Goal: Information Seeking & Learning: Check status

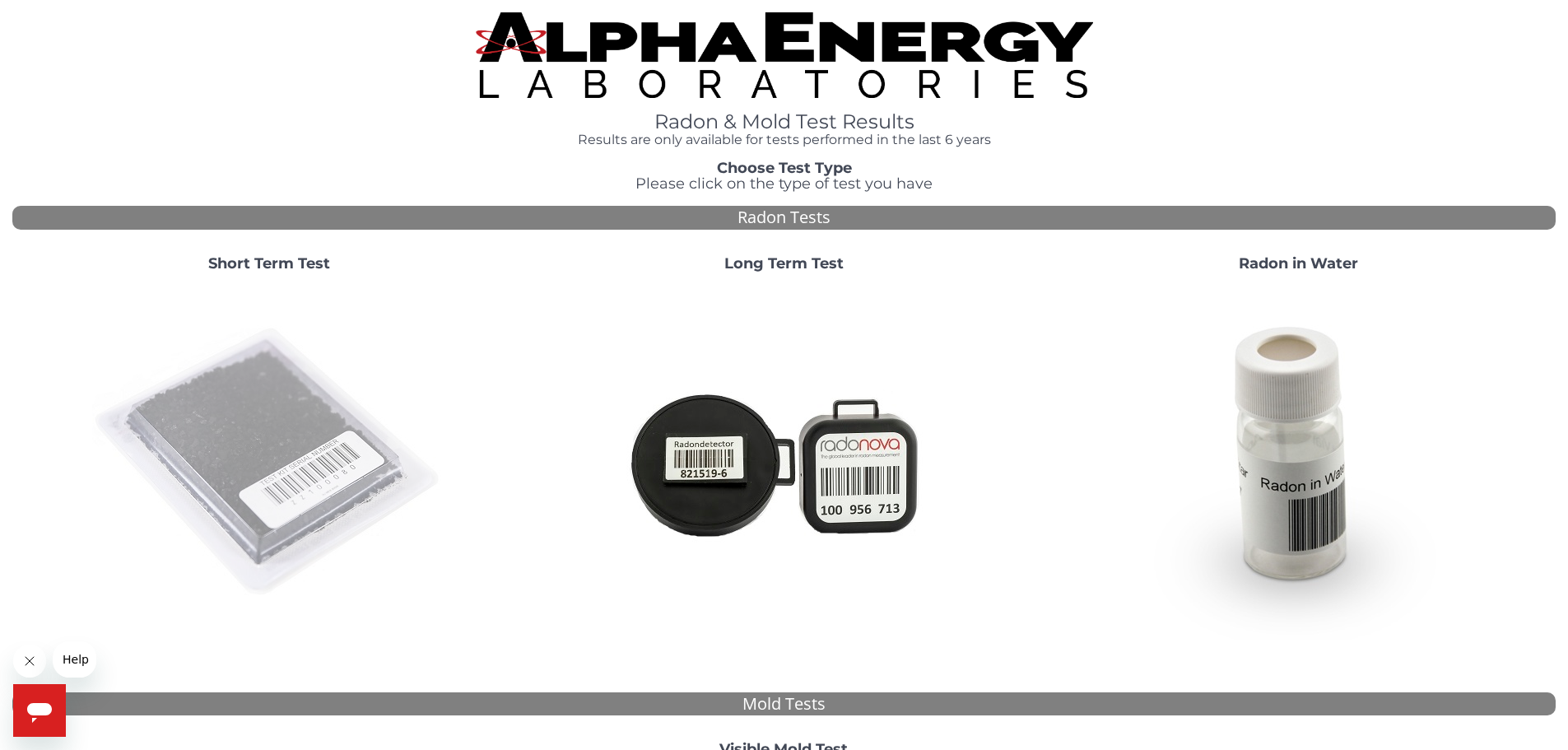
click at [300, 466] on img at bounding box center [269, 463] width 354 height 354
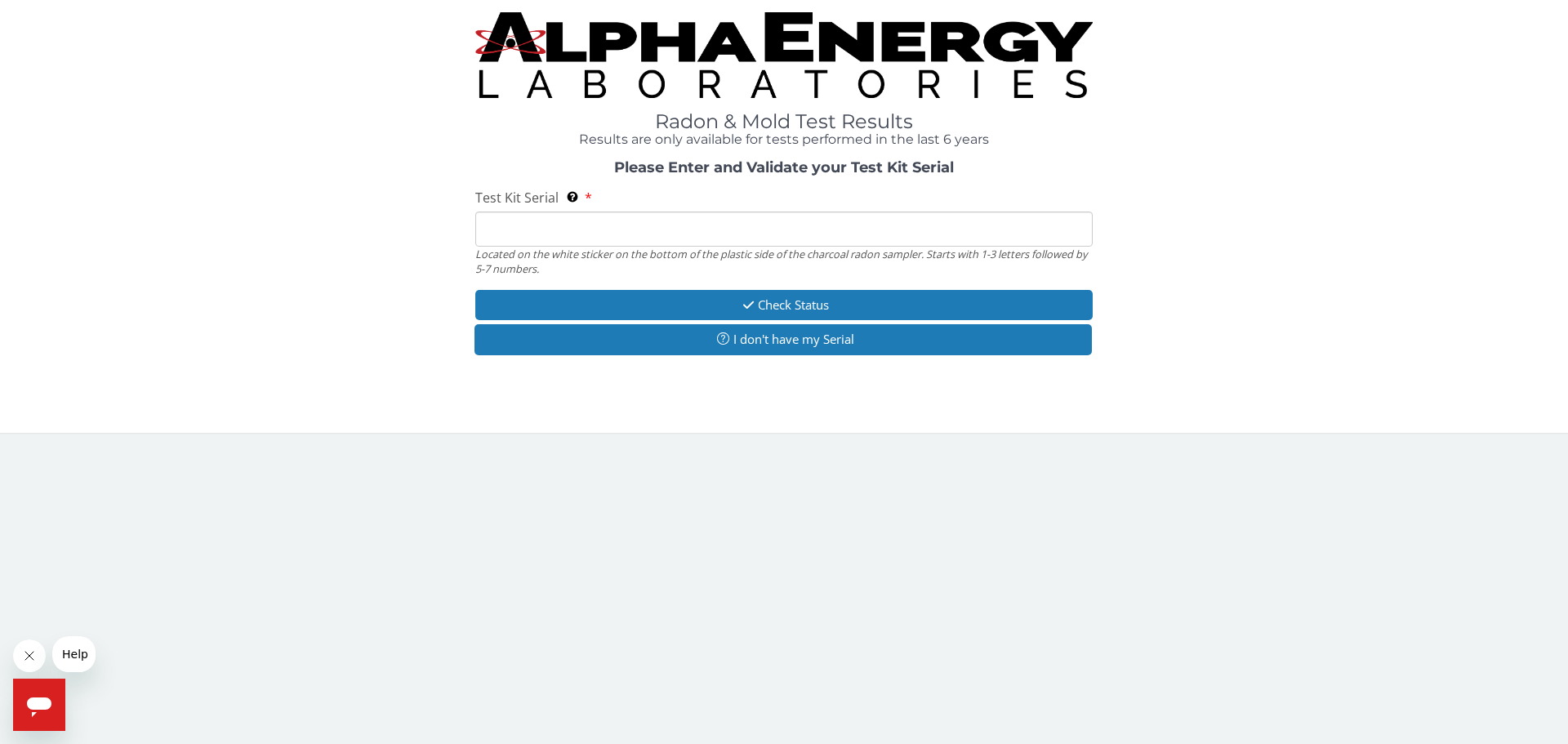
click at [601, 228] on input "Test Kit Serial Located on the white sticker on the bottom of the plastic side …" at bounding box center [784, 229] width 618 height 35
click at [609, 176] on div "Please Enter and Validate your Test Kit Serial Test Kit Serial Located on the w…" at bounding box center [784, 259] width 1544 height 200
drag, startPoint x: 632, startPoint y: 225, endPoint x: 659, endPoint y: 280, distance: 61.3
click at [632, 231] on input "Test Kit Serial Located on the white sticker on the bottom of the plastic side …" at bounding box center [784, 229] width 618 height 35
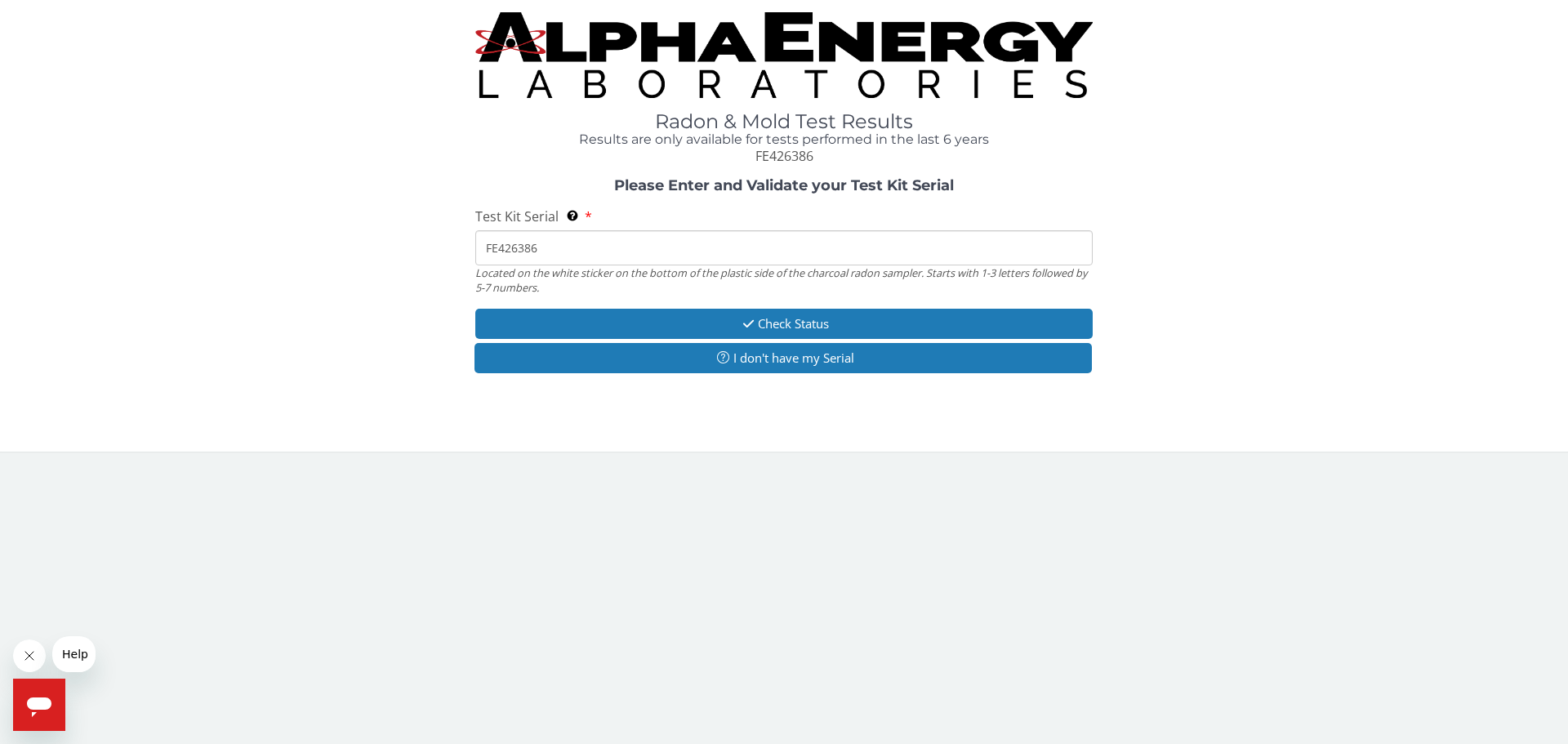
type input "FE426386"
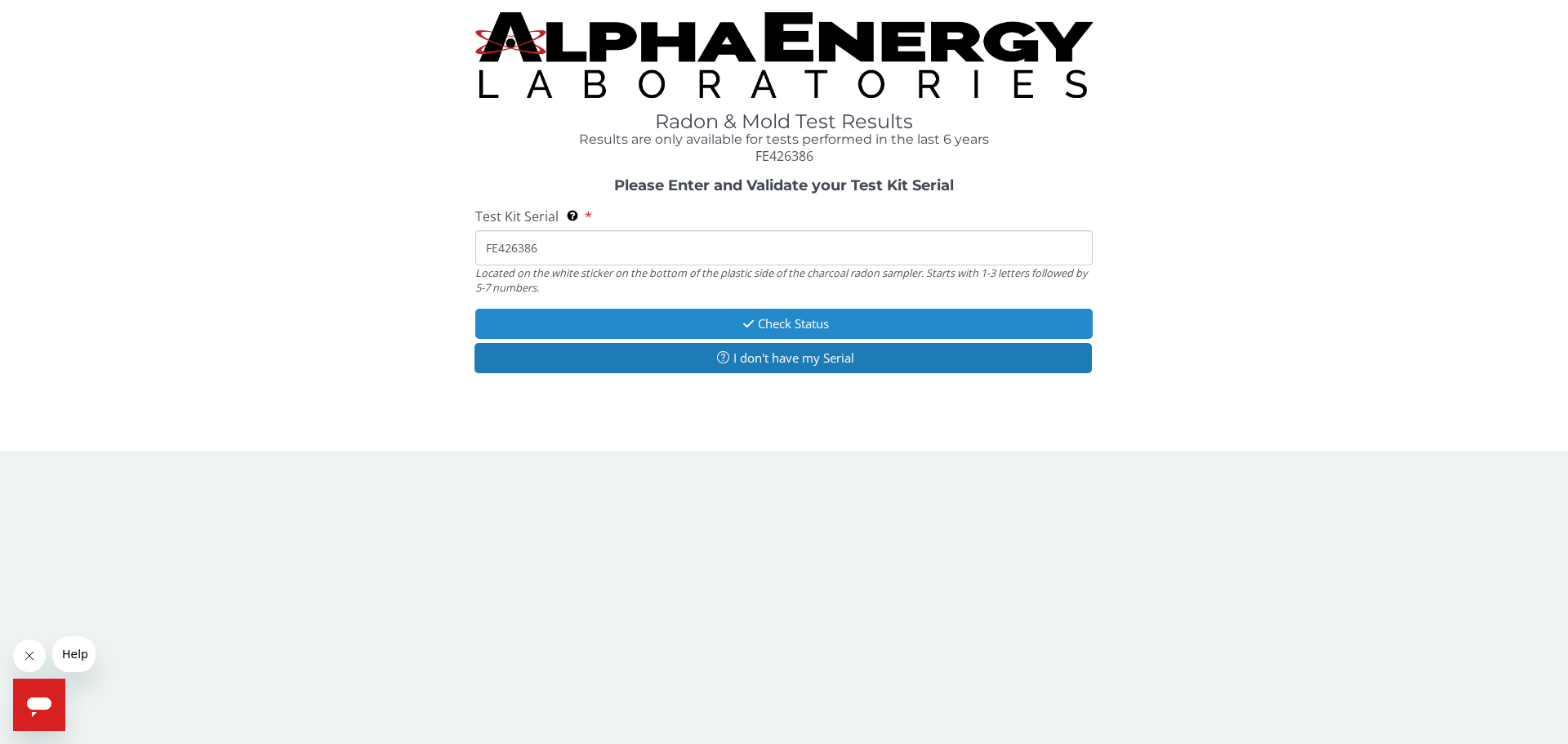
click at [641, 314] on button "Check Status" at bounding box center [784, 323] width 618 height 31
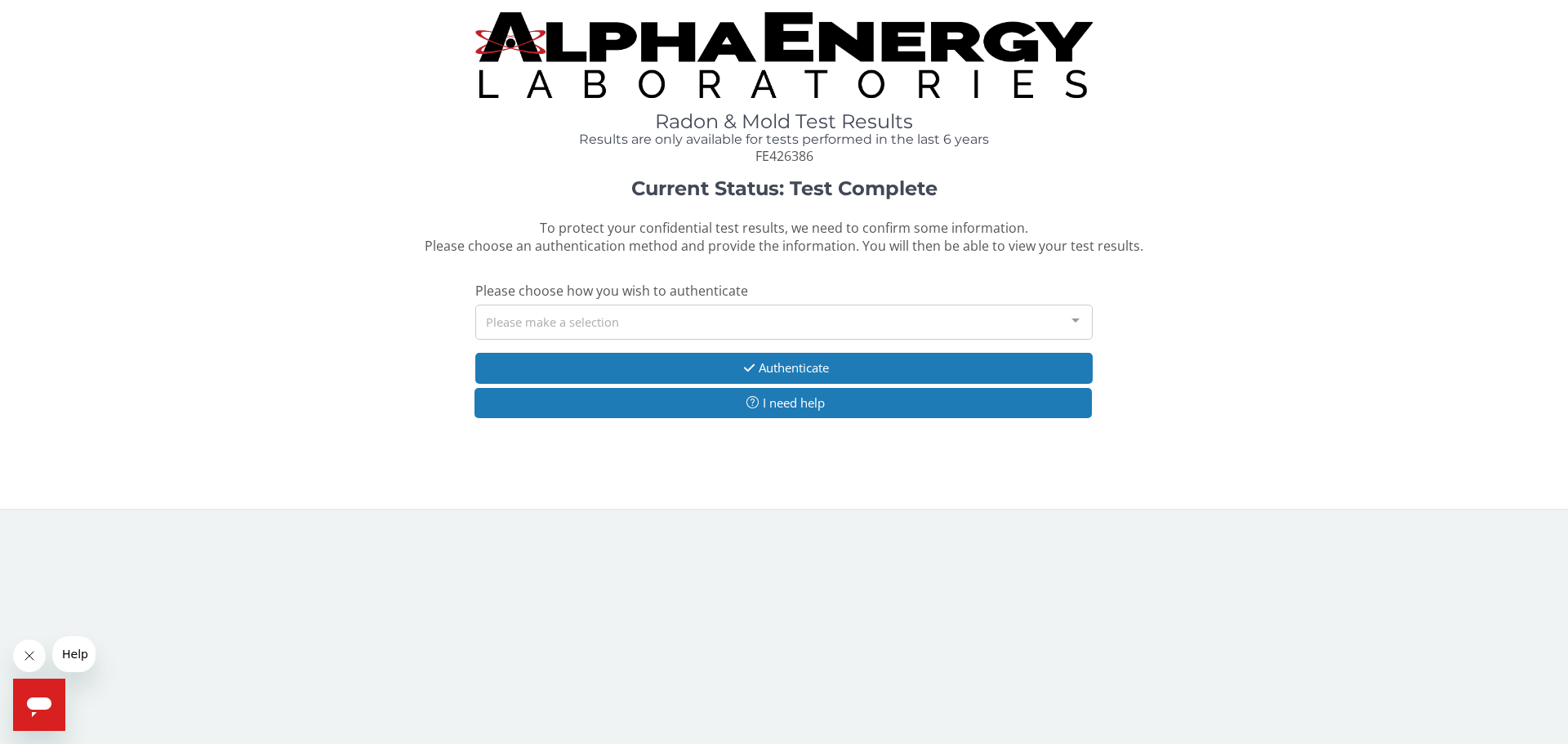
click at [619, 320] on div "Please make a selection" at bounding box center [784, 322] width 618 height 35
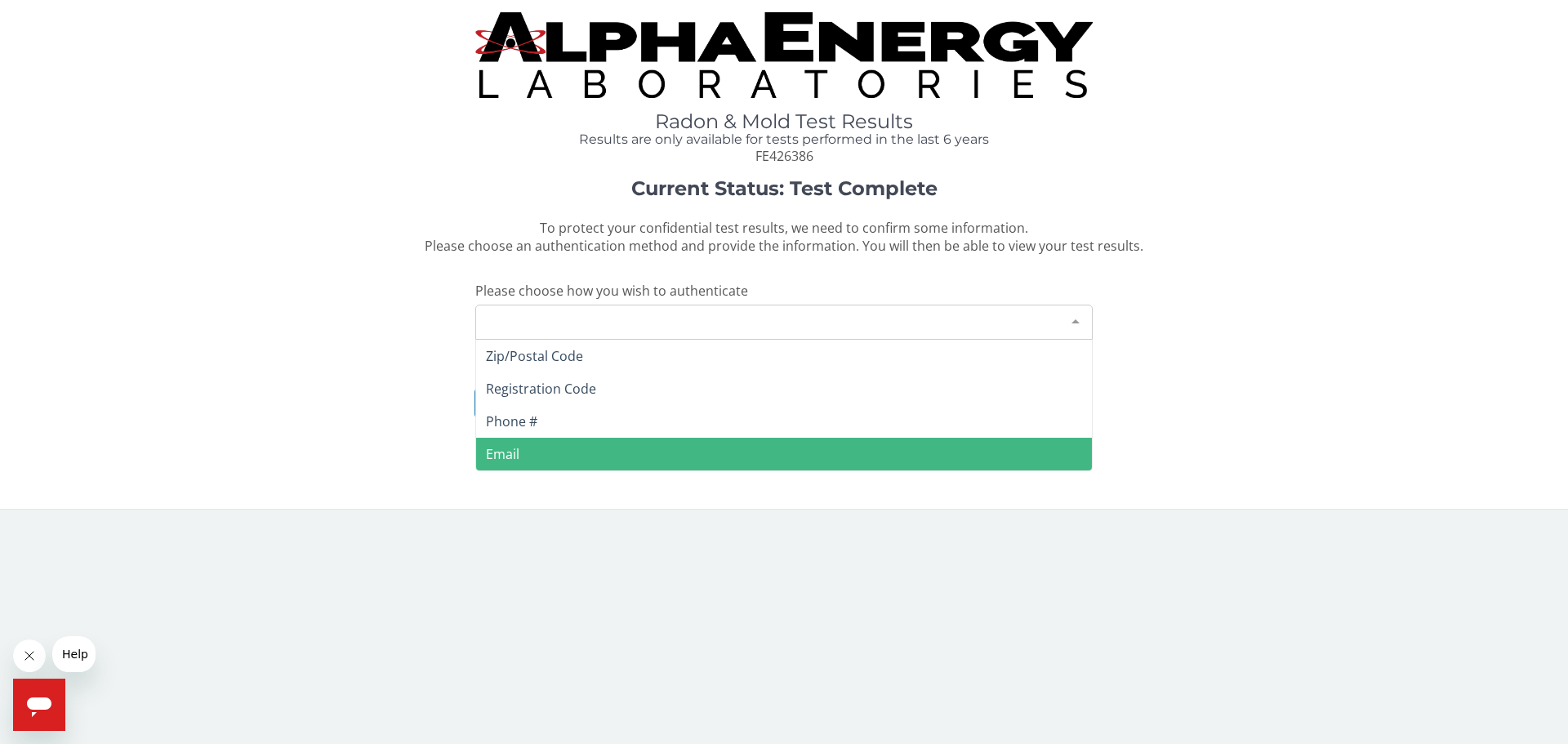
click at [538, 455] on span "Email" at bounding box center [784, 453] width 616 height 33
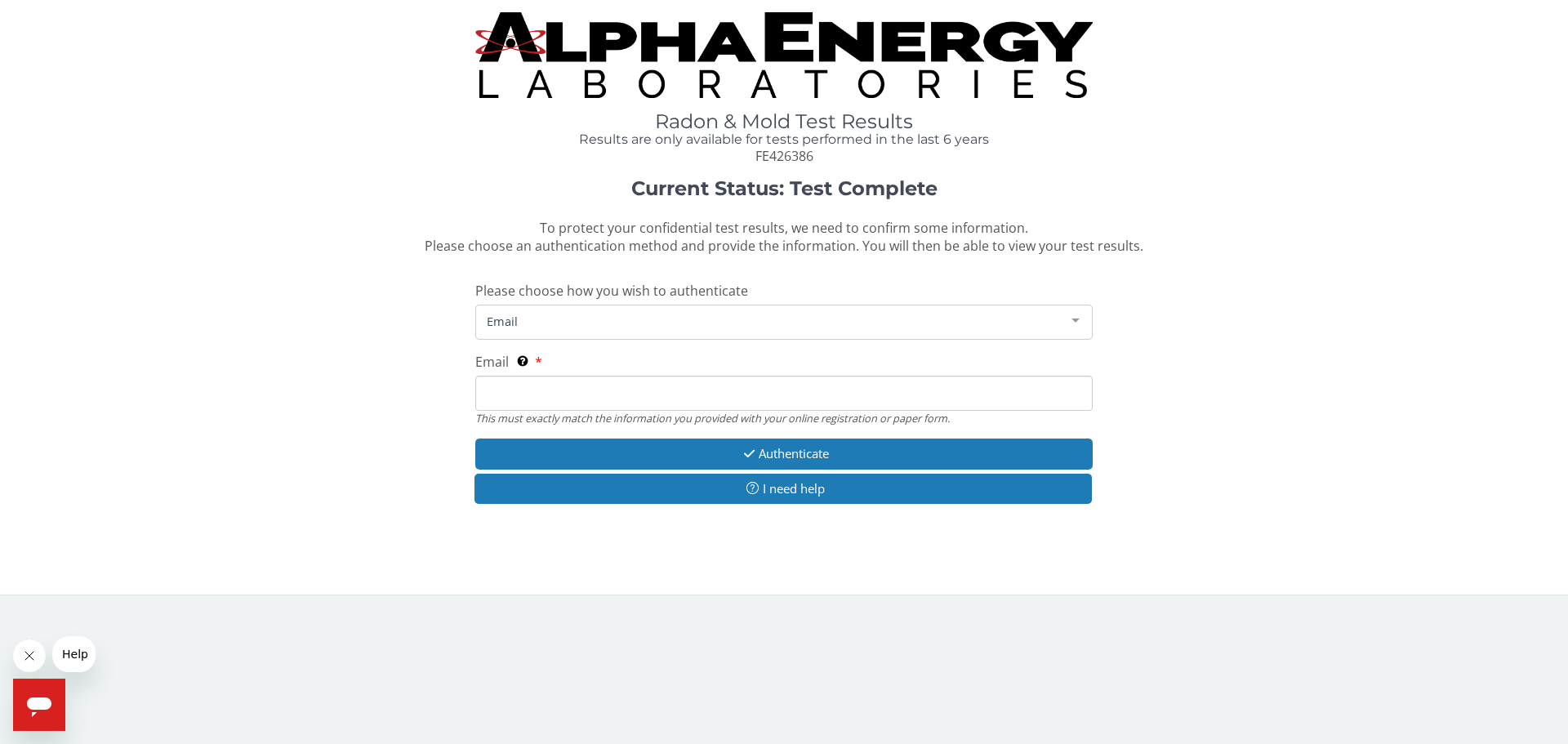
click at [574, 401] on input "Email This must exactly match the information you provided with your online reg…" at bounding box center [784, 393] width 618 height 35
type input "[EMAIL_ADDRESS][DOMAIN_NAME]"
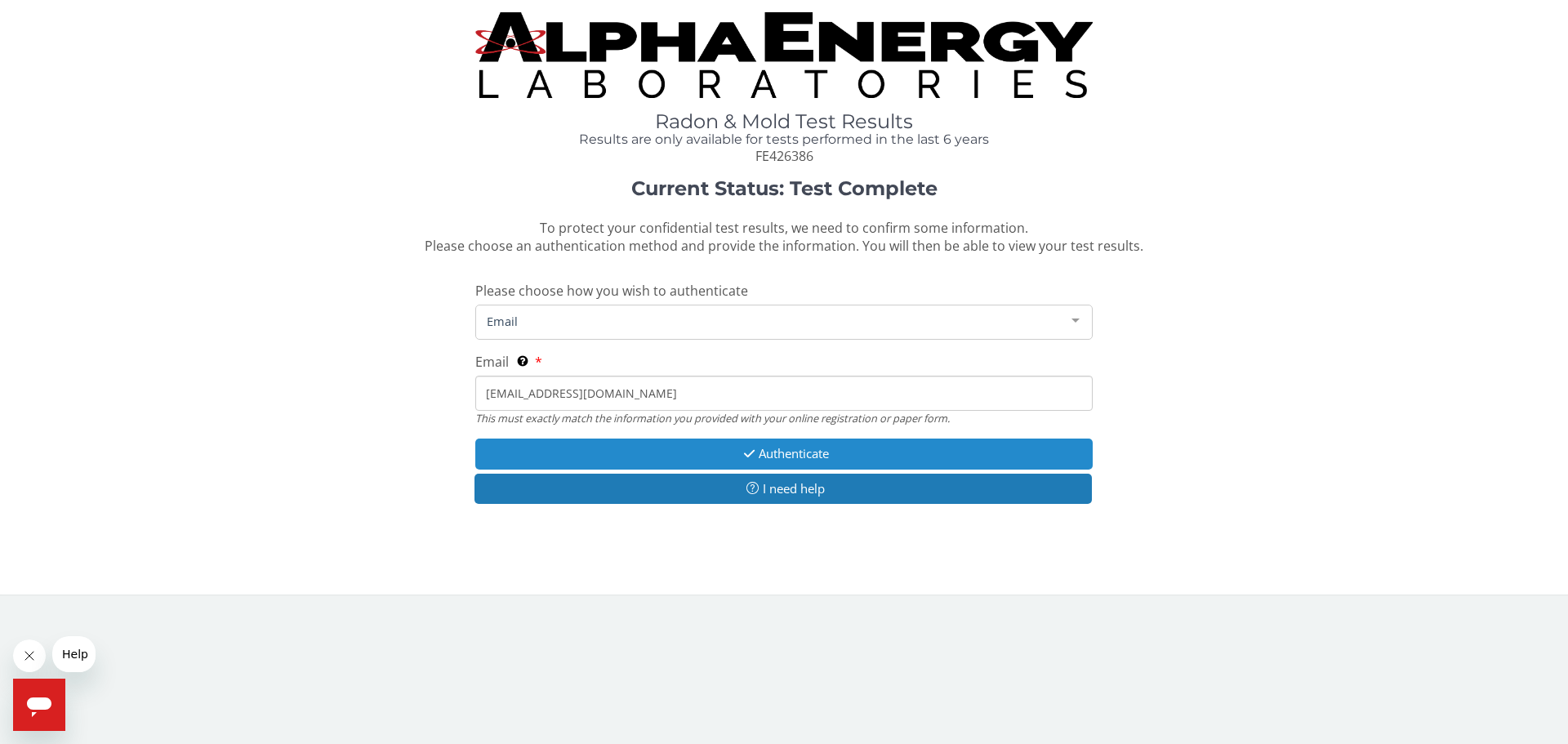
click at [665, 467] on button "Authenticate" at bounding box center [784, 453] width 618 height 31
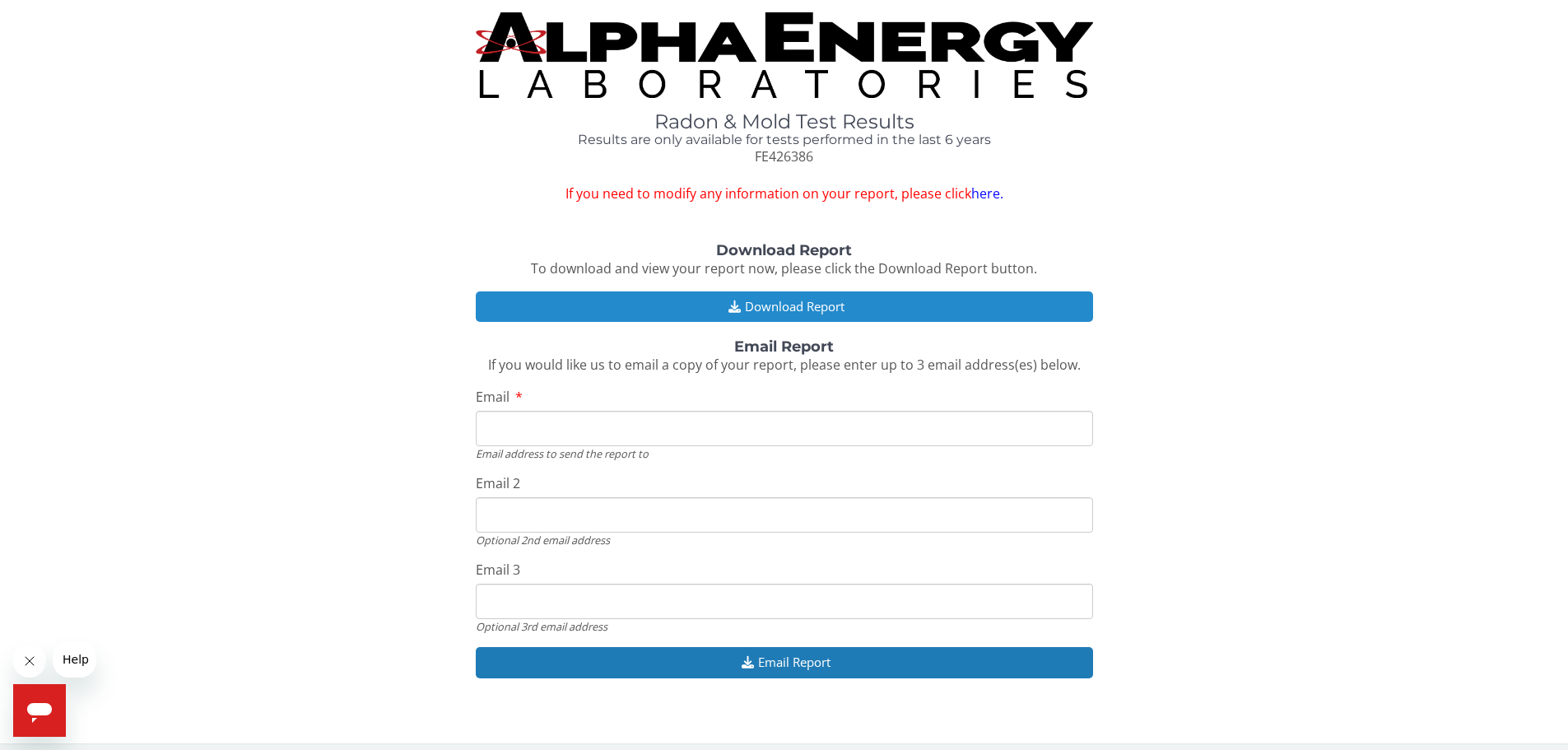
click at [815, 305] on button "Download Report" at bounding box center [784, 306] width 617 height 31
